Goal: Transaction & Acquisition: Purchase product/service

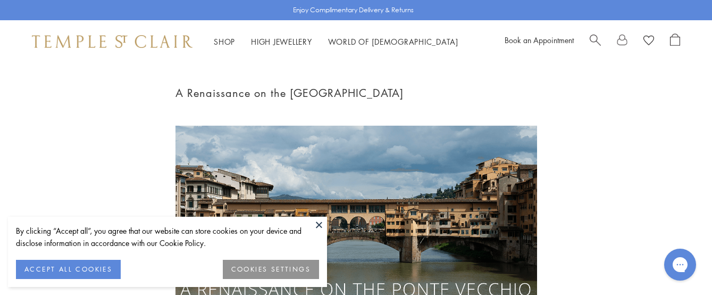
click at [316, 222] on button at bounding box center [319, 224] width 16 height 16
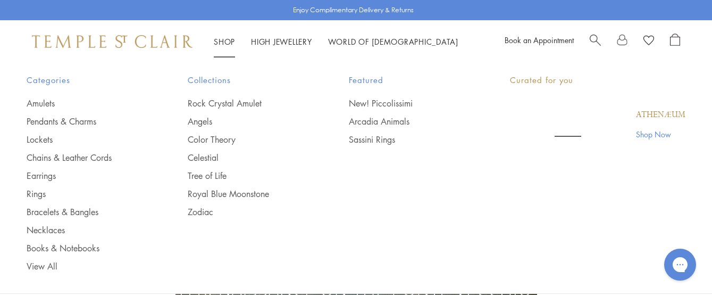
click at [230, 38] on link "Shop Shop" at bounding box center [224, 41] width 21 height 11
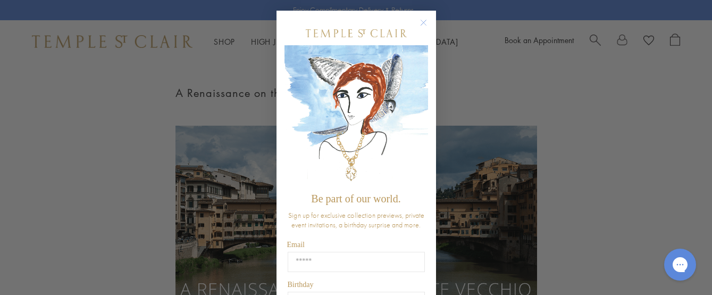
click at [419, 23] on circle "Close dialog" at bounding box center [423, 22] width 13 height 13
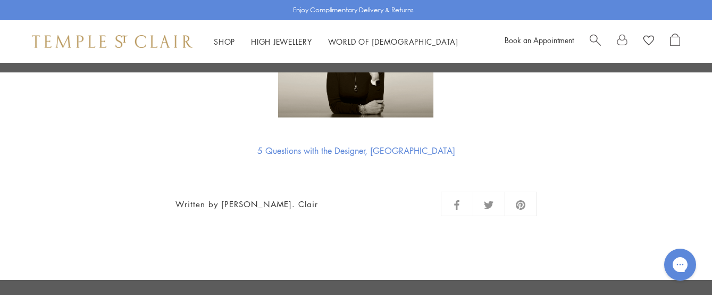
scroll to position [2095, 0]
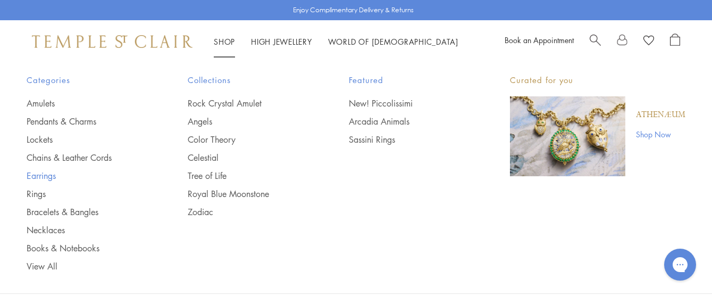
click at [51, 178] on link "Earrings" at bounding box center [86, 176] width 119 height 12
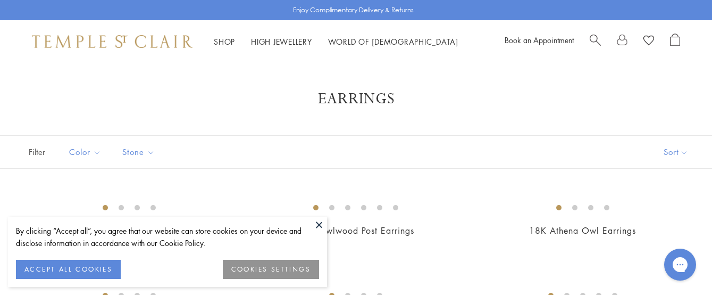
click at [319, 219] on button at bounding box center [319, 224] width 16 height 16
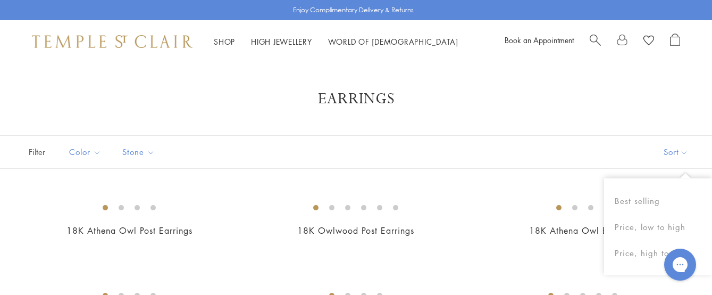
click at [659, 151] on button "Sort" at bounding box center [676, 152] width 72 height 32
click at [644, 229] on button "Price, low to high" at bounding box center [658, 227] width 108 height 26
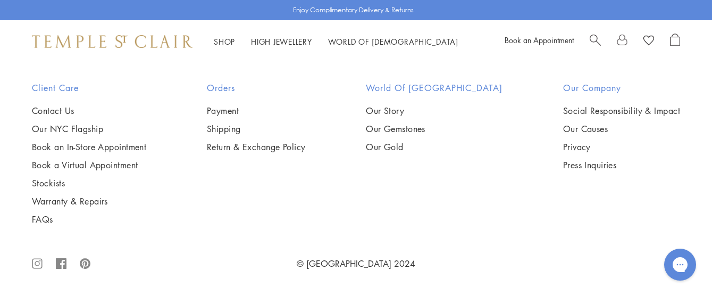
scroll to position [5331, 0]
